Goal: Information Seeking & Learning: Stay updated

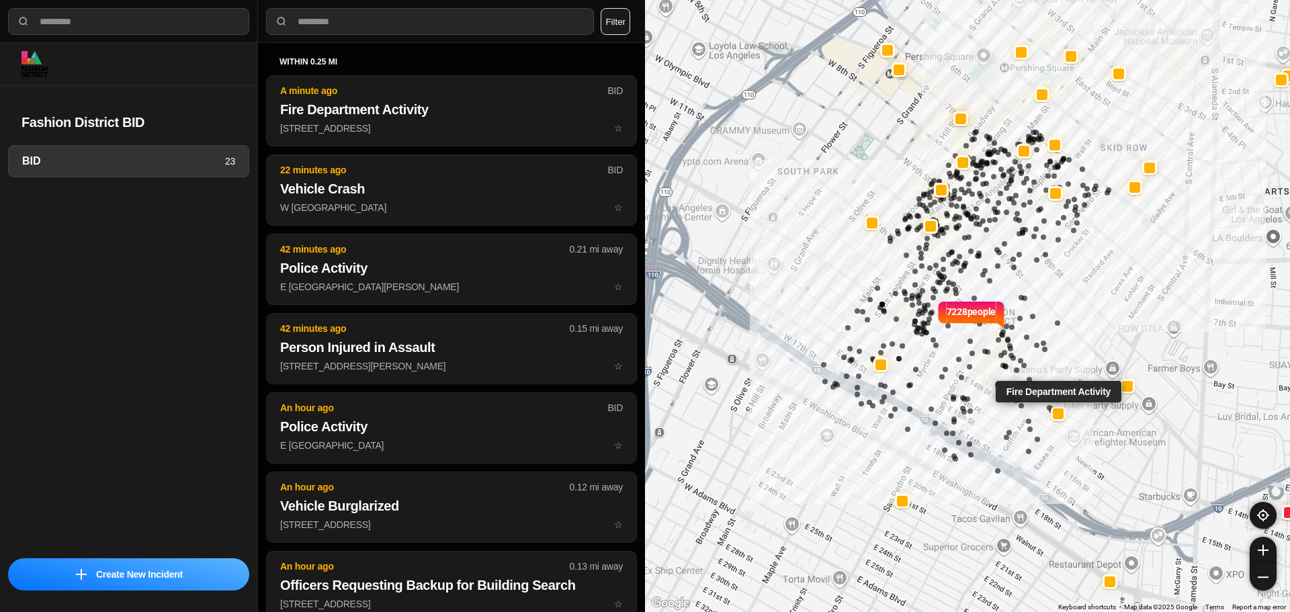
select select "*"
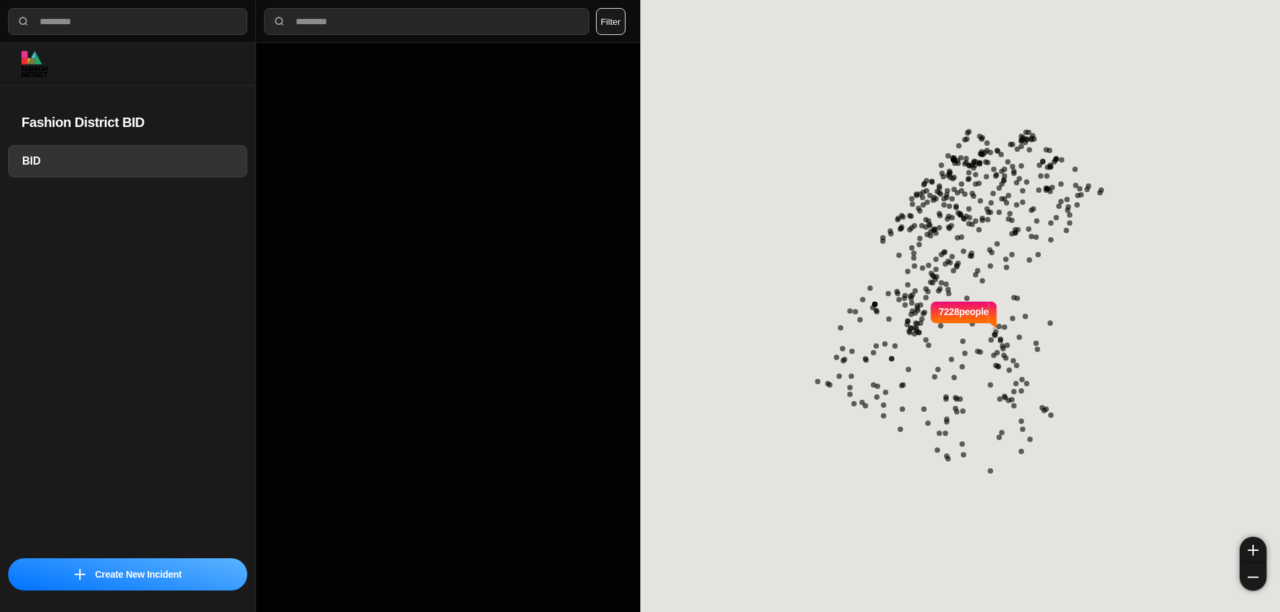
select select "*"
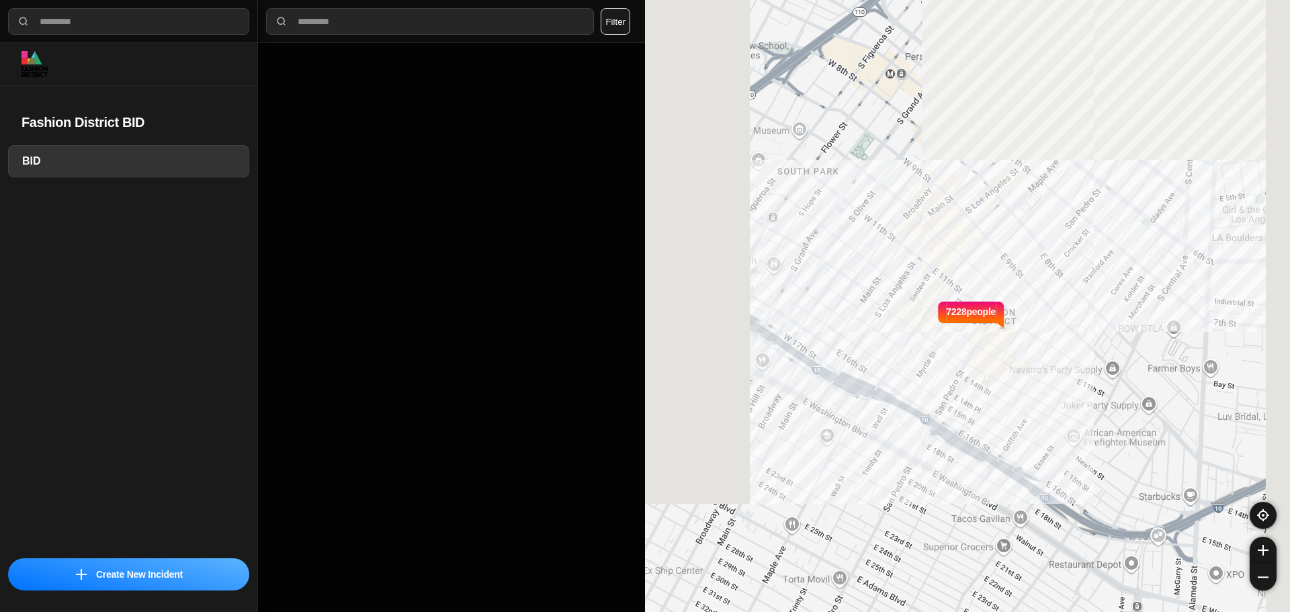
select select "*"
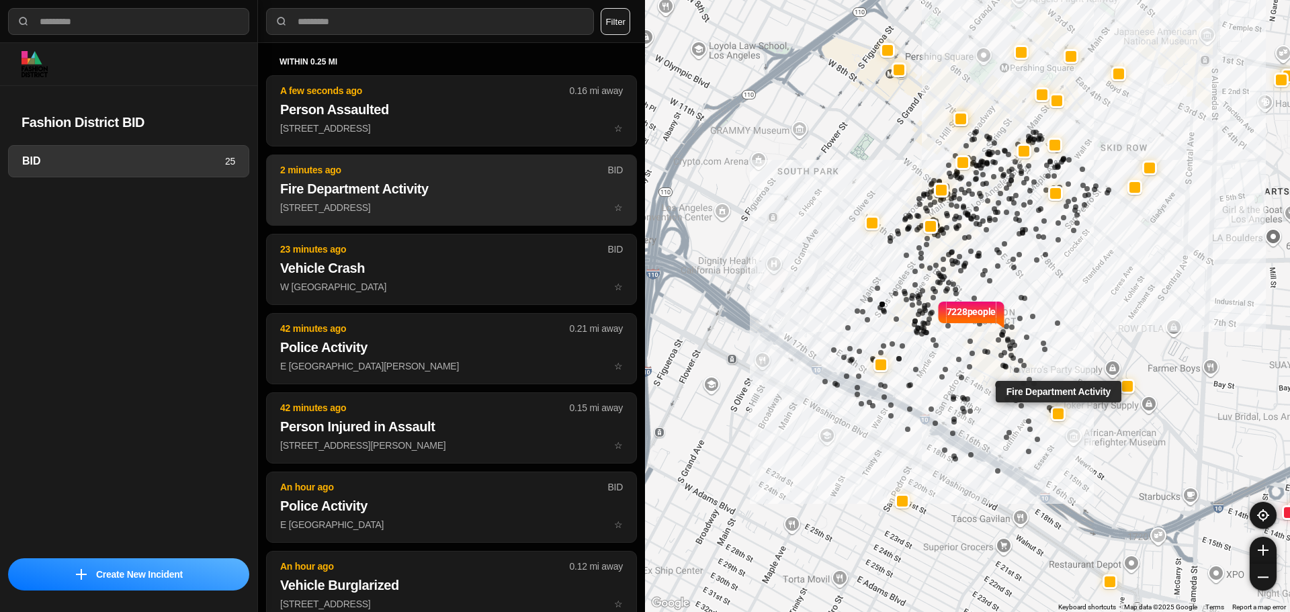
click at [433, 189] on h2 "Fire Department Activity" at bounding box center [451, 188] width 343 height 19
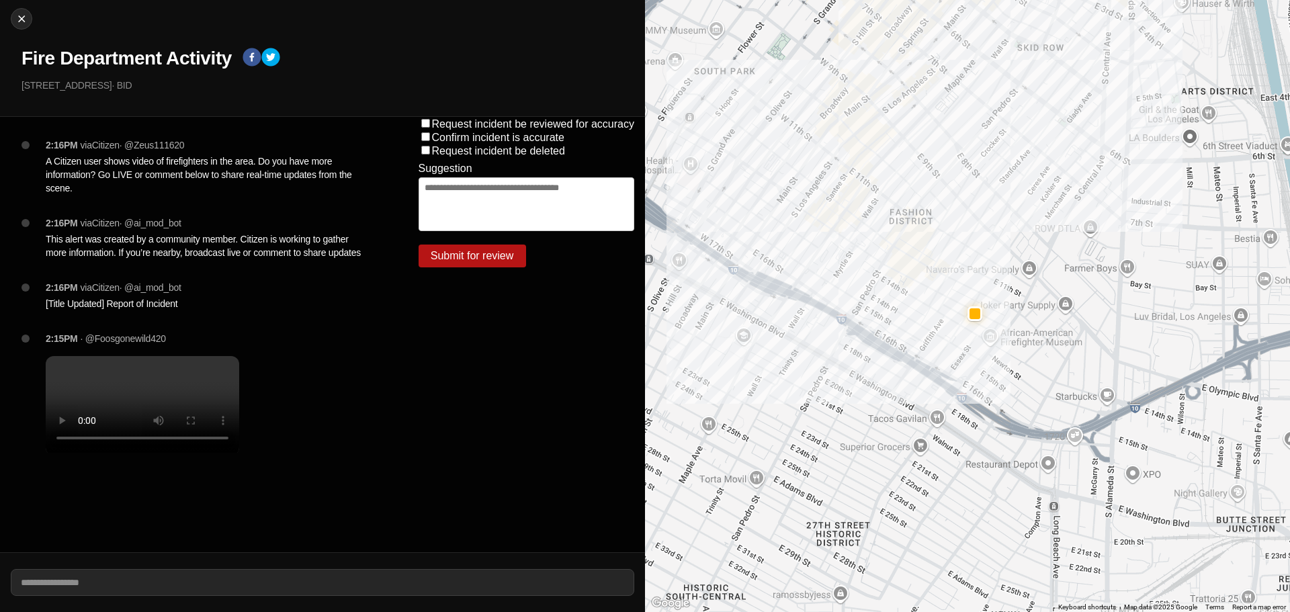
click at [5, 15] on div "Close Fire Department Activity 942 E 12th St · BID" at bounding box center [322, 58] width 645 height 117
click at [19, 15] on img at bounding box center [21, 18] width 13 height 13
select select "*"
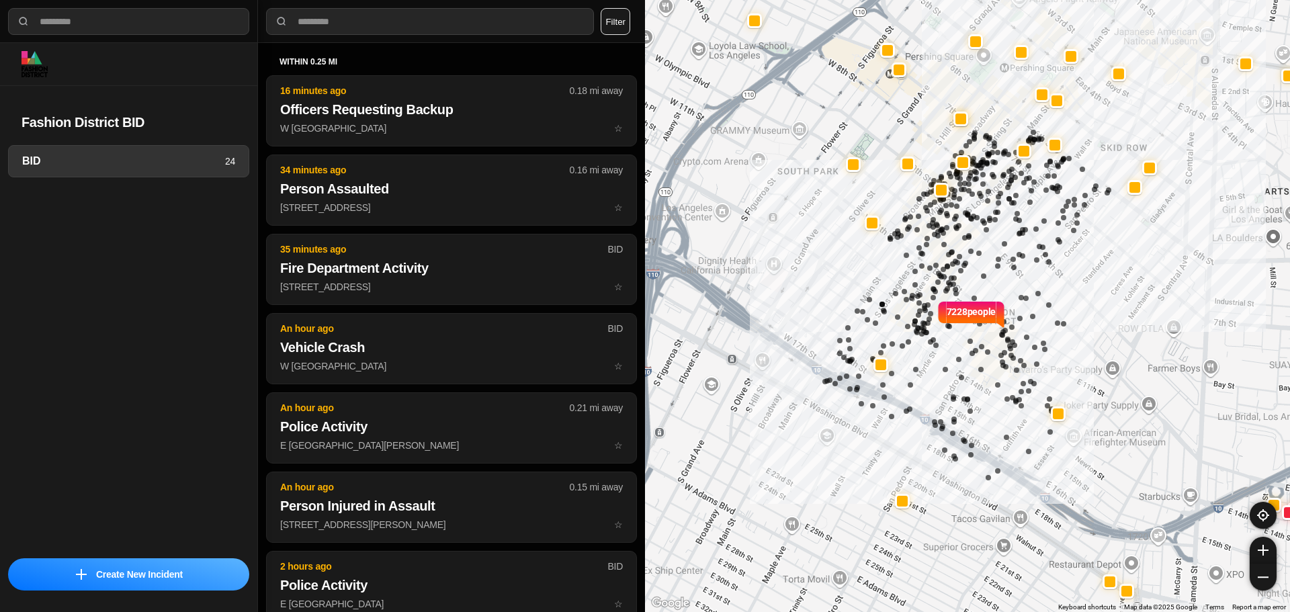
select select "*"
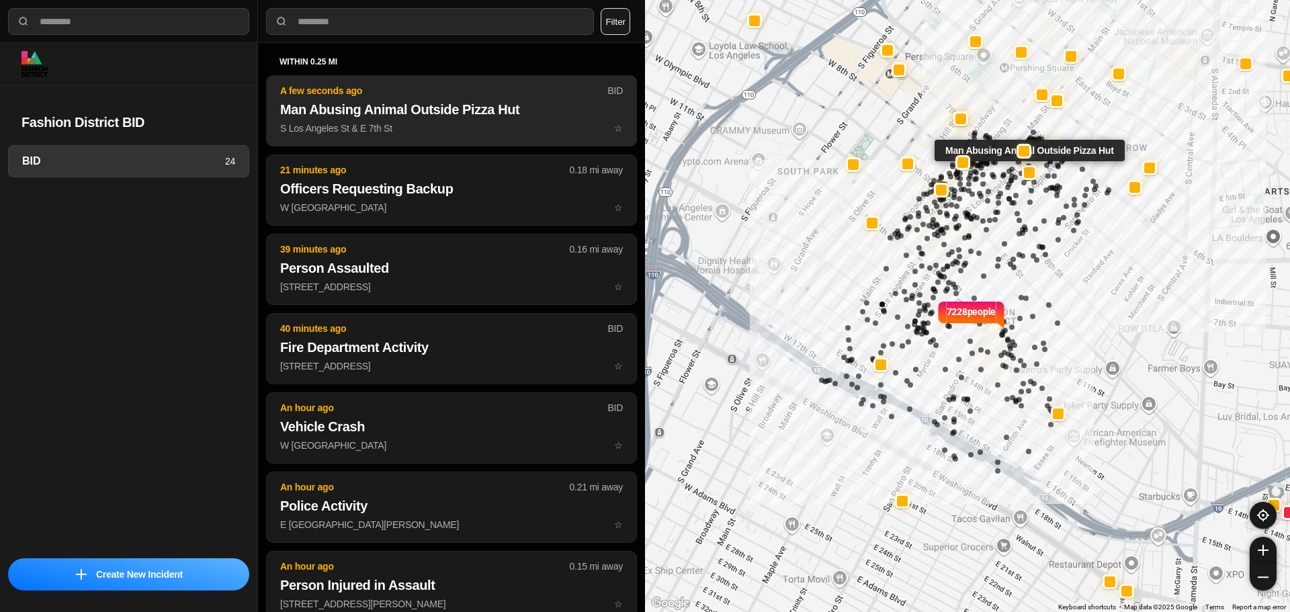
click at [475, 101] on h2 "Man Abusing Animal Outside Pizza Hut" at bounding box center [451, 109] width 343 height 19
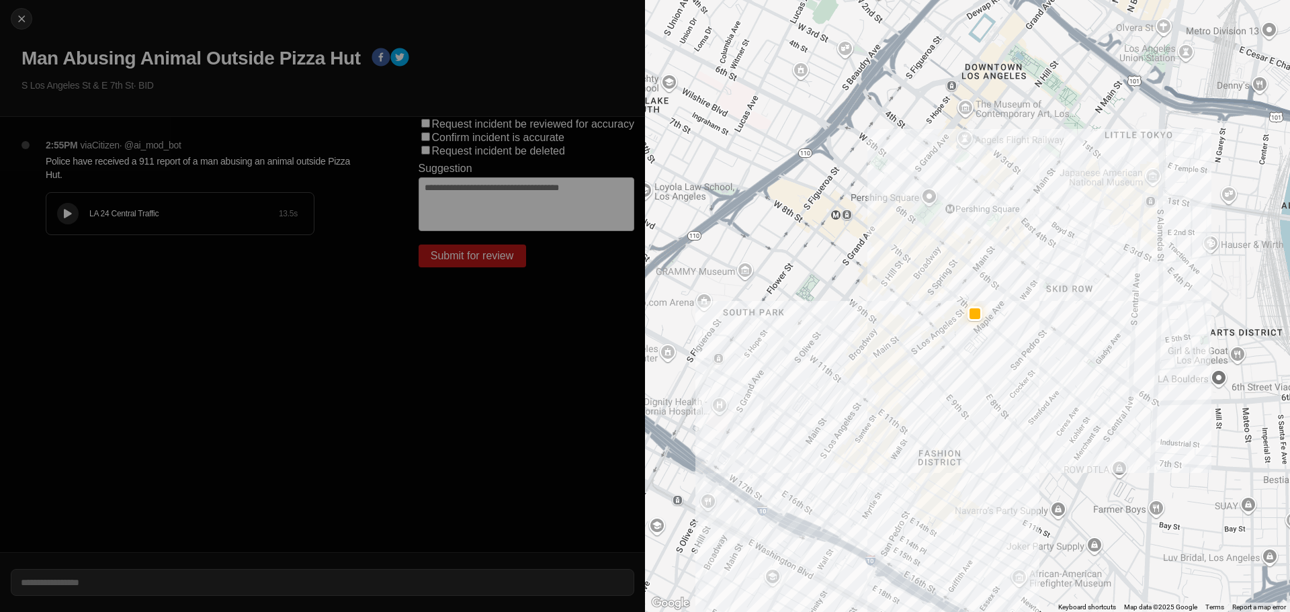
click at [63, 210] on div at bounding box center [67, 214] width 13 height 10
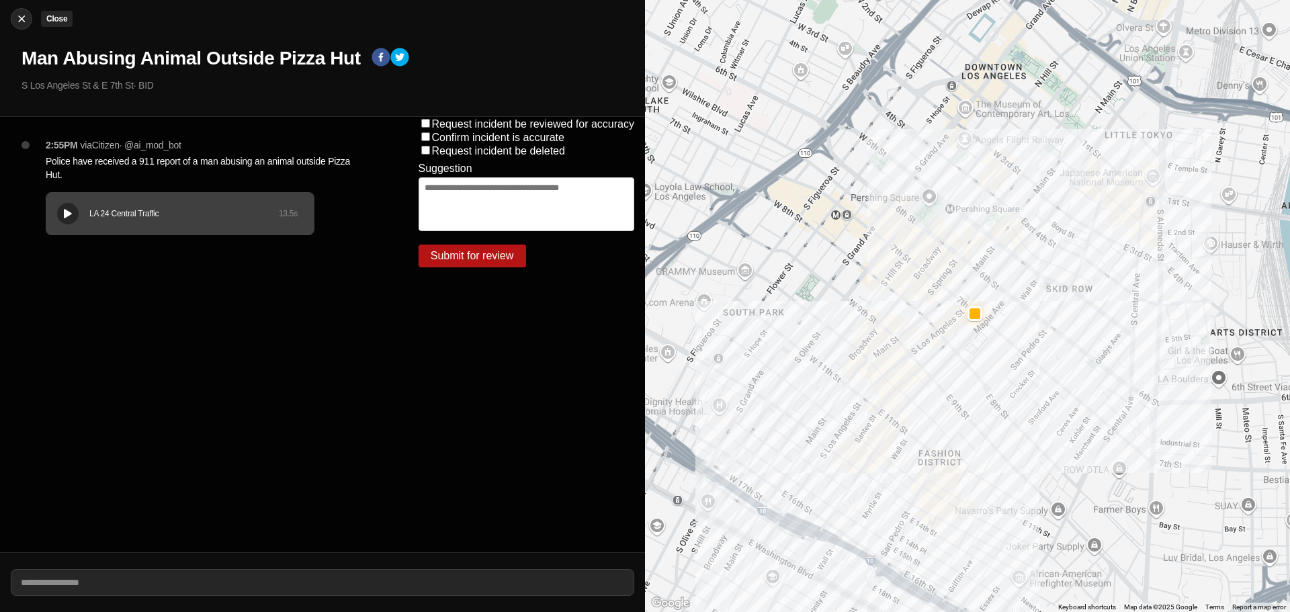
drag, startPoint x: 9, startPoint y: 16, endPoint x: 18, endPoint y: 12, distance: 9.6
click at [9, 16] on div "Close Man Abusing Animal Outside Pizza Hut S Los Angeles St & E 7th St · BID" at bounding box center [322, 58] width 645 height 117
click at [26, 17] on img at bounding box center [21, 18] width 13 height 13
select select "*"
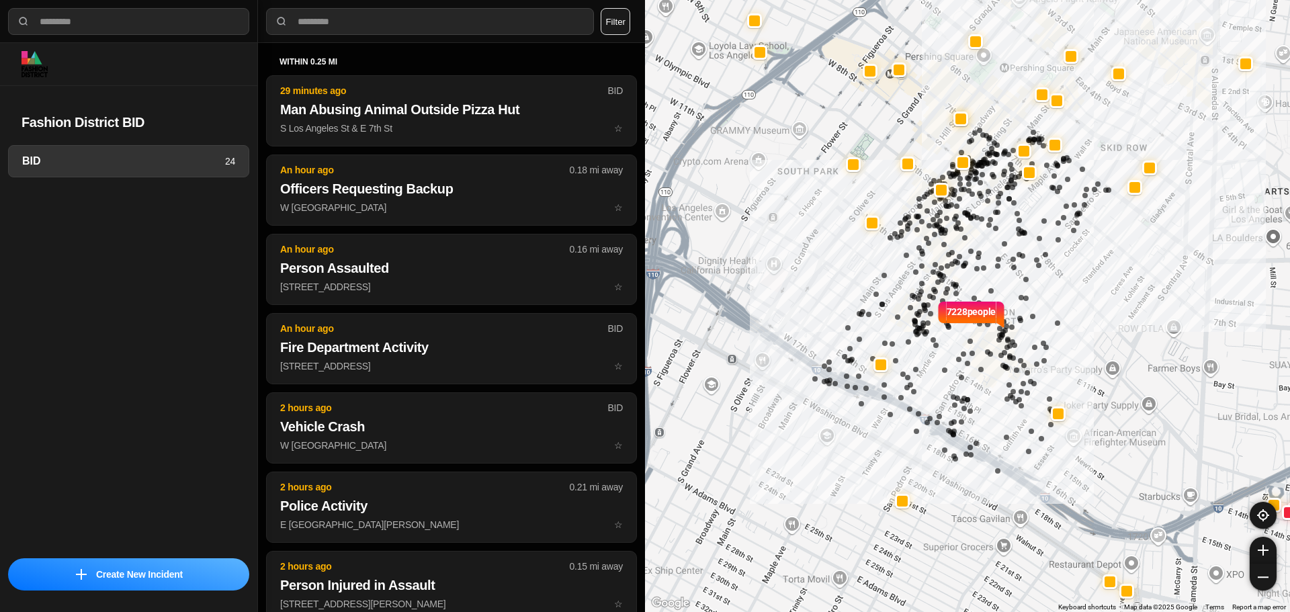
select select "*"
